Goal: Information Seeking & Learning: Understand process/instructions

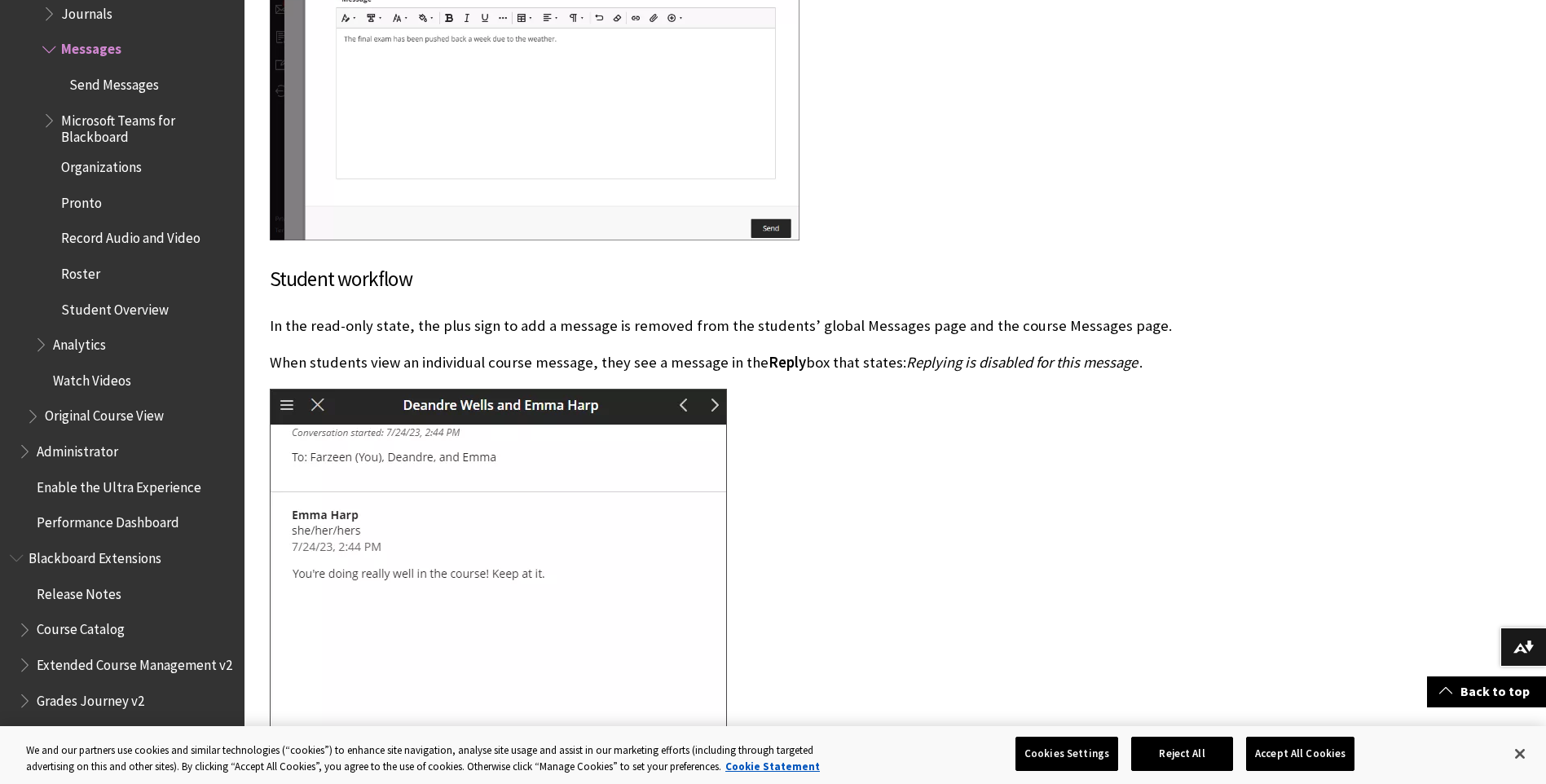
scroll to position [3585, 0]
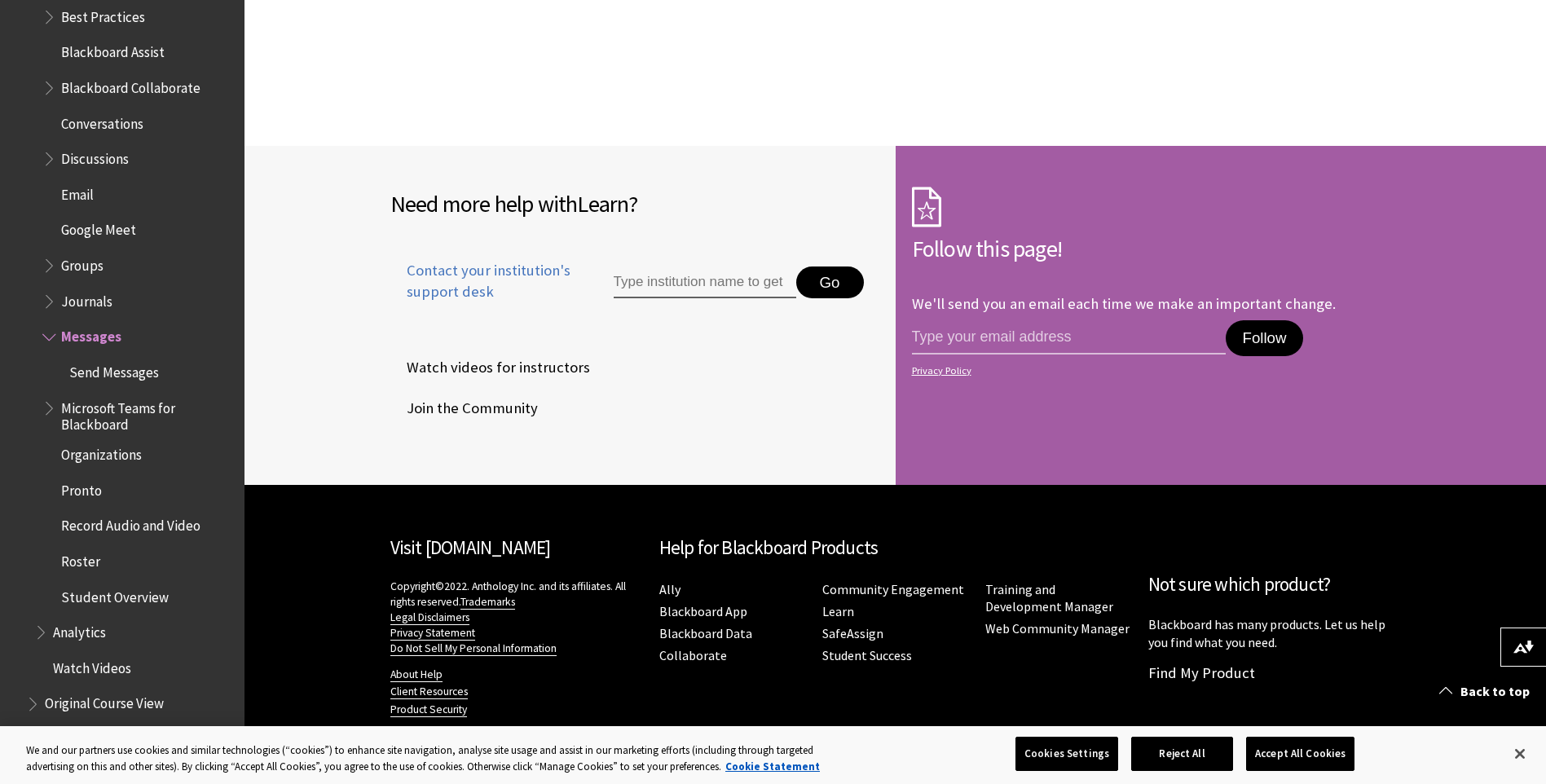
scroll to position [2510, 0]
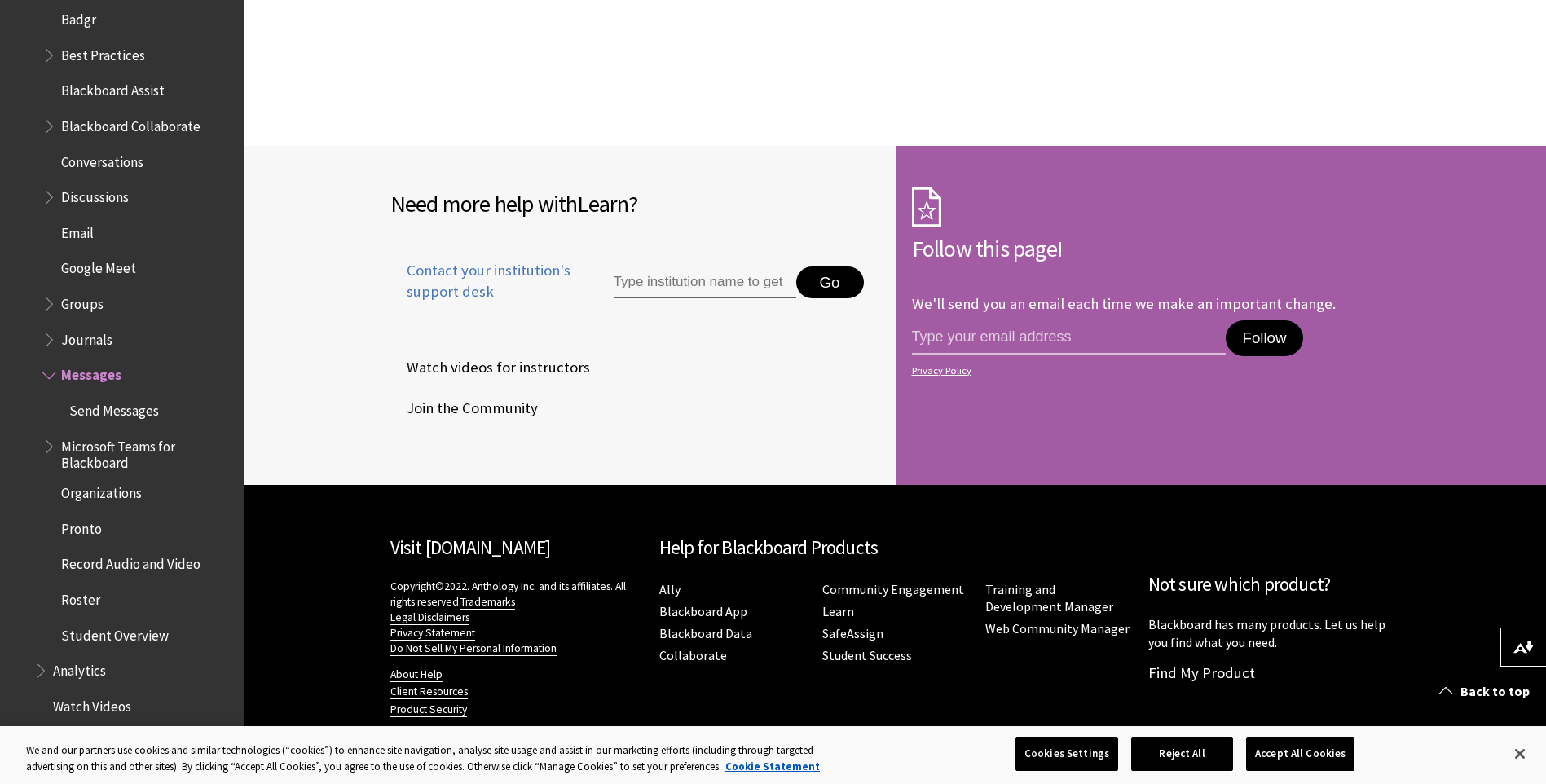
click at [80, 219] on span "Email" at bounding box center [78, 230] width 33 height 22
click at [94, 227] on span "Email" at bounding box center [79, 230] width 35 height 22
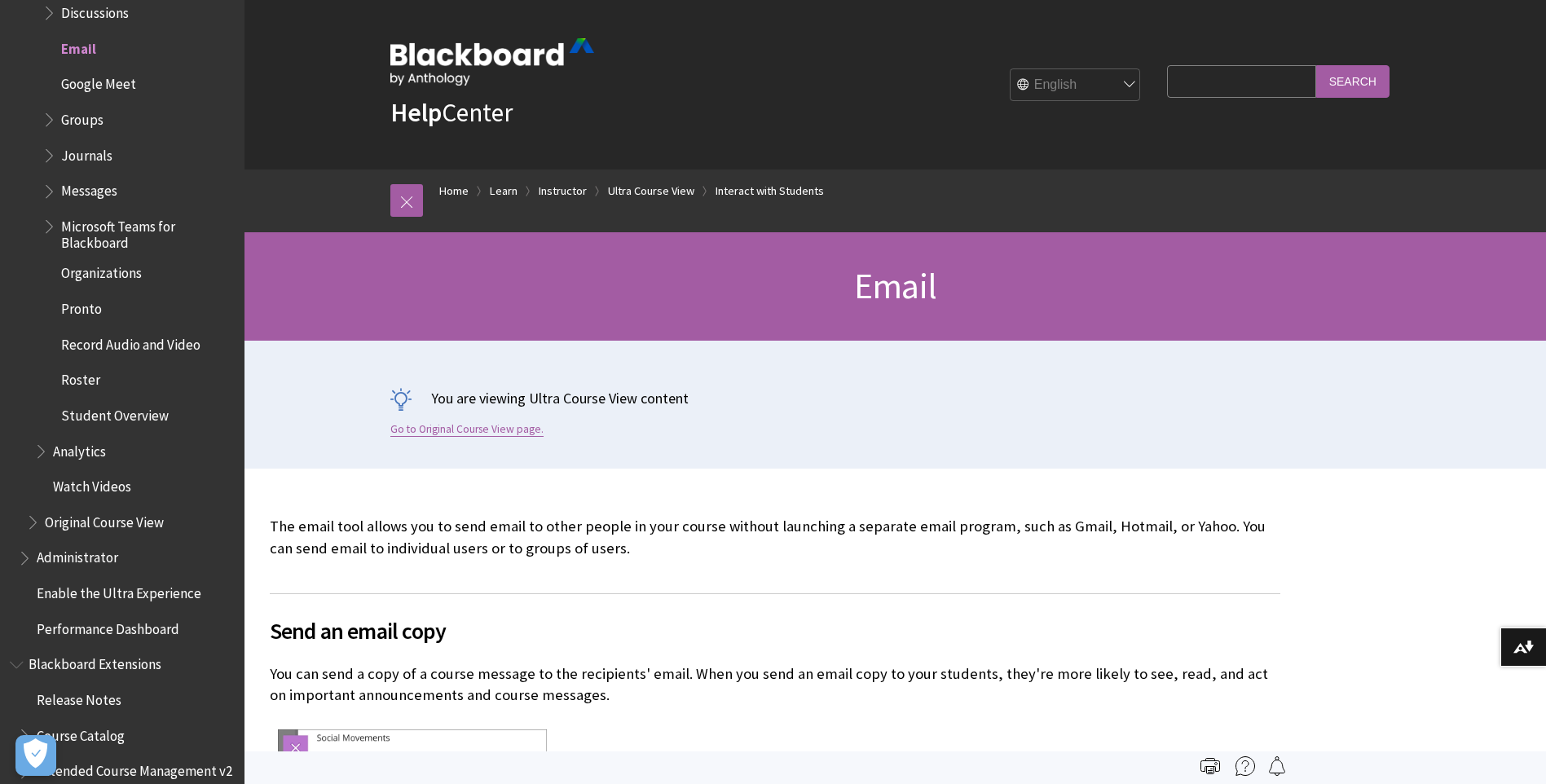
click at [448, 429] on link "Go to Original Course View page." at bounding box center [468, 429] width 153 height 15
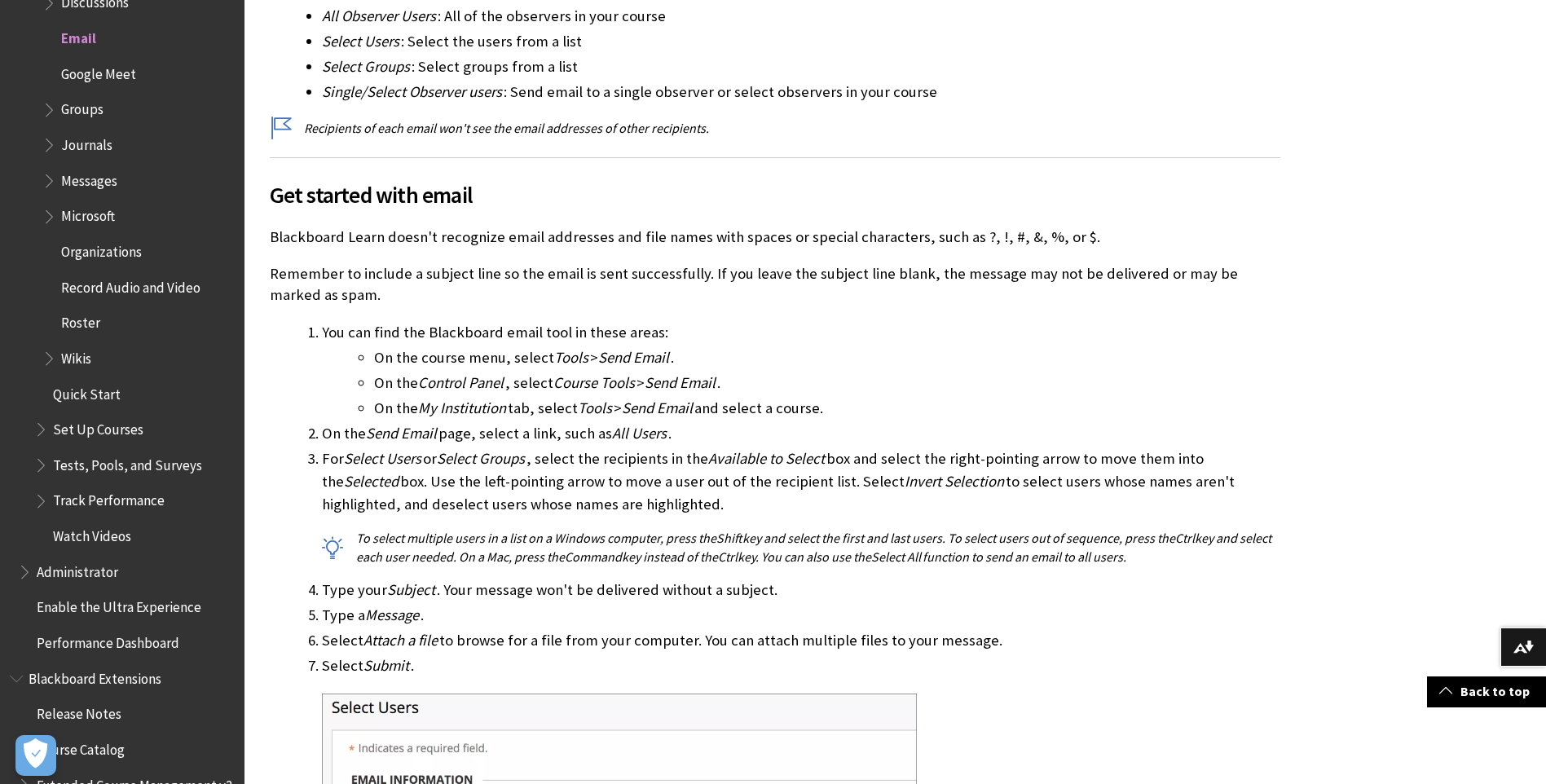
scroll to position [1222, 0]
